Goal: Task Accomplishment & Management: Manage account settings

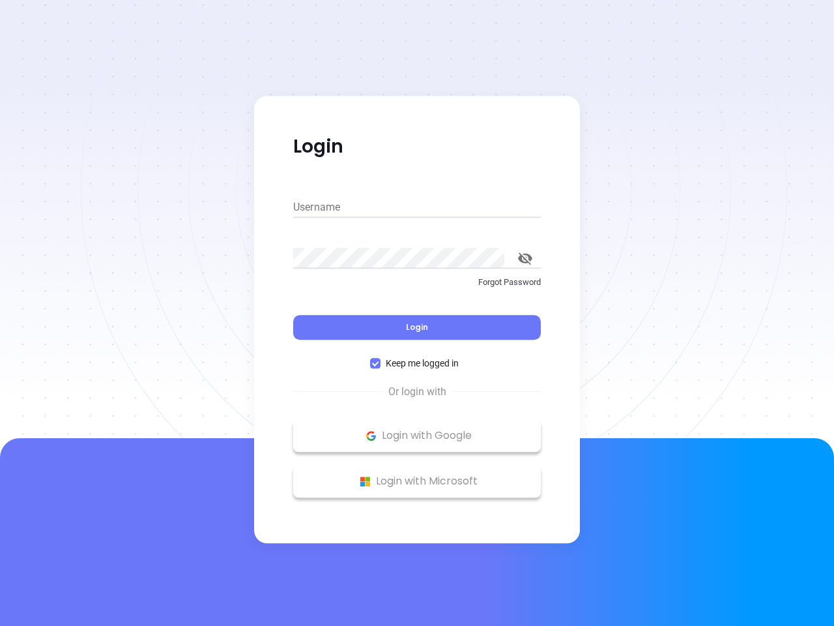
click at [417, 313] on div "Login" at bounding box center [417, 319] width 248 height 40
click at [417, 207] on input "Username" at bounding box center [417, 207] width 248 height 21
click at [525, 258] on icon "toggle password visibility" at bounding box center [525, 258] width 14 height 12
click at [417, 327] on span "Login" at bounding box center [417, 326] width 22 height 11
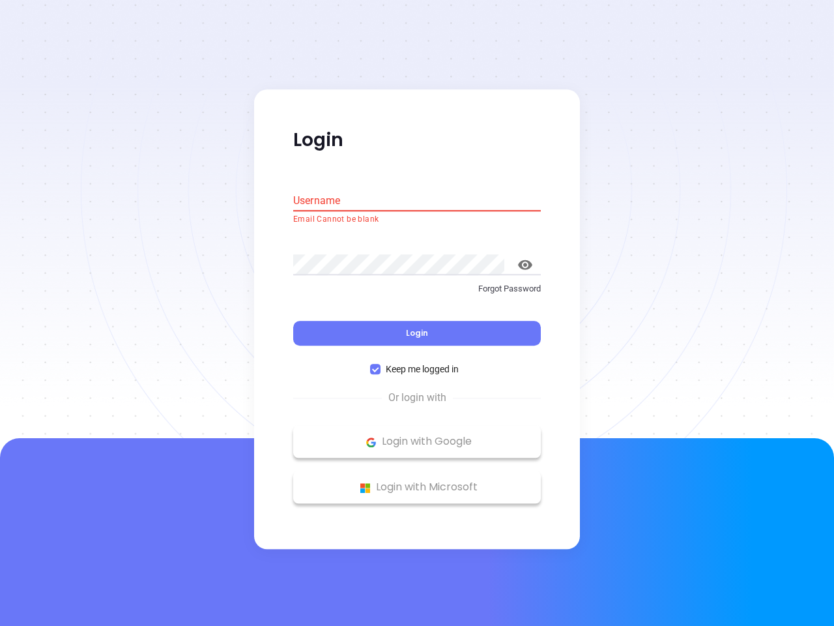
click at [417, 363] on span "Keep me logged in" at bounding box center [422, 369] width 83 height 14
click at [381, 364] on input "Keep me logged in" at bounding box center [375, 369] width 10 height 10
checkbox input "false"
click at [417, 435] on p "Login with Google" at bounding box center [417, 442] width 235 height 20
click at [417, 481] on p "Login with Microsoft" at bounding box center [417, 488] width 235 height 20
